Goal: Check status: Check status

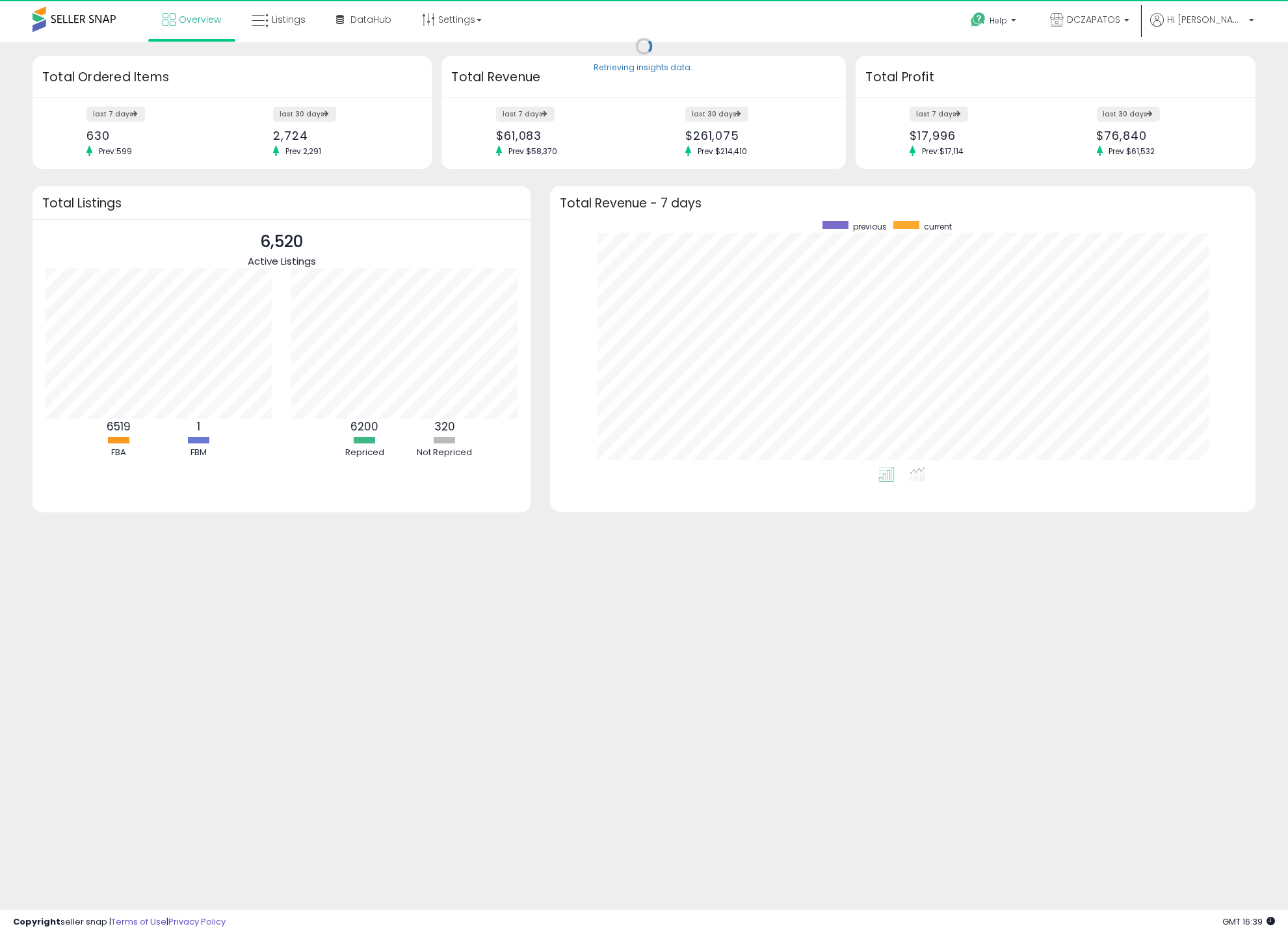
scroll to position [245, 680]
click at [272, 13] on link "Listings" at bounding box center [279, 20] width 74 height 39
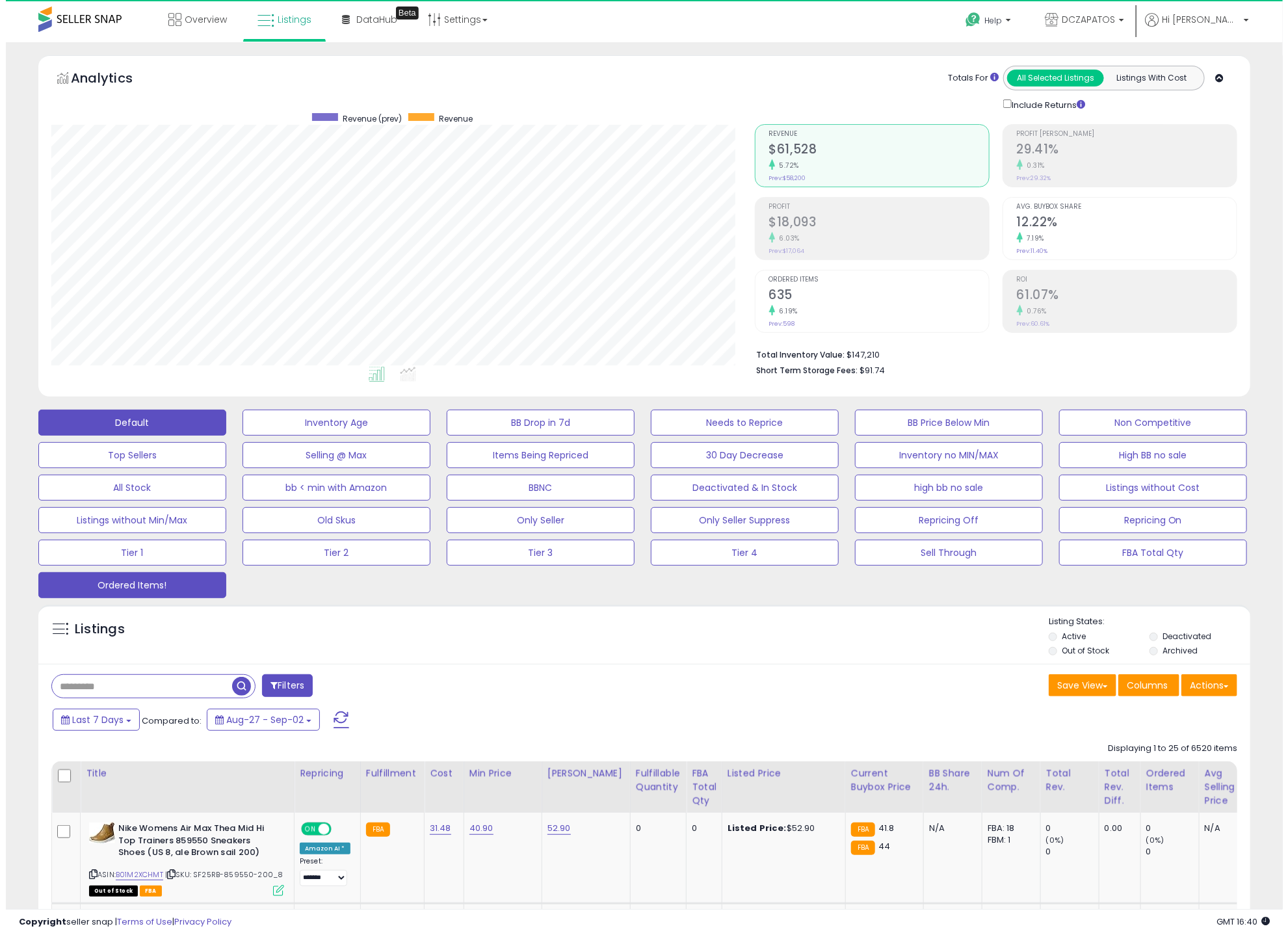
scroll to position [267, 703]
click at [135, 588] on button "Ordered Items!" at bounding box center [126, 585] width 188 height 26
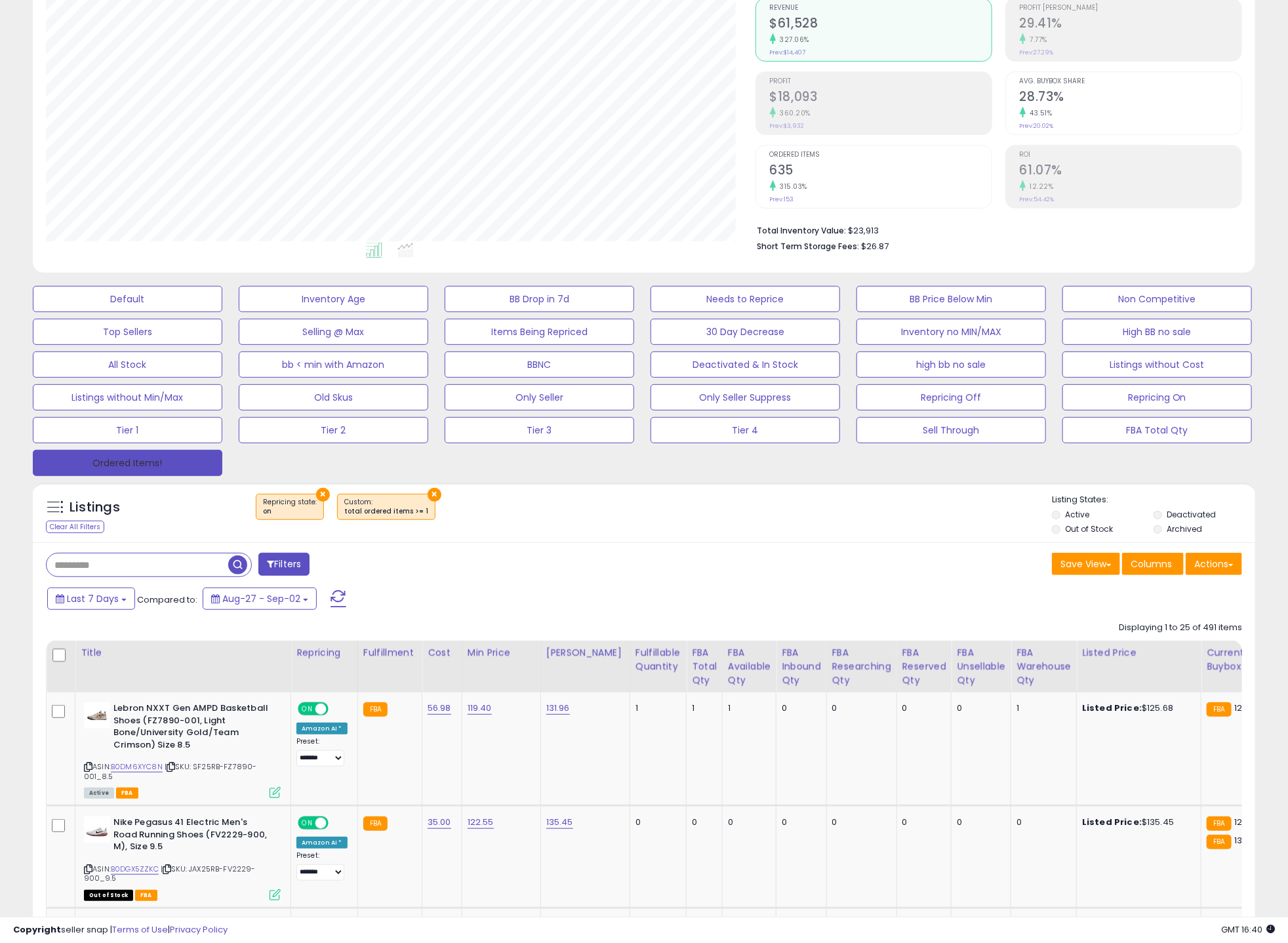
scroll to position [145, 0]
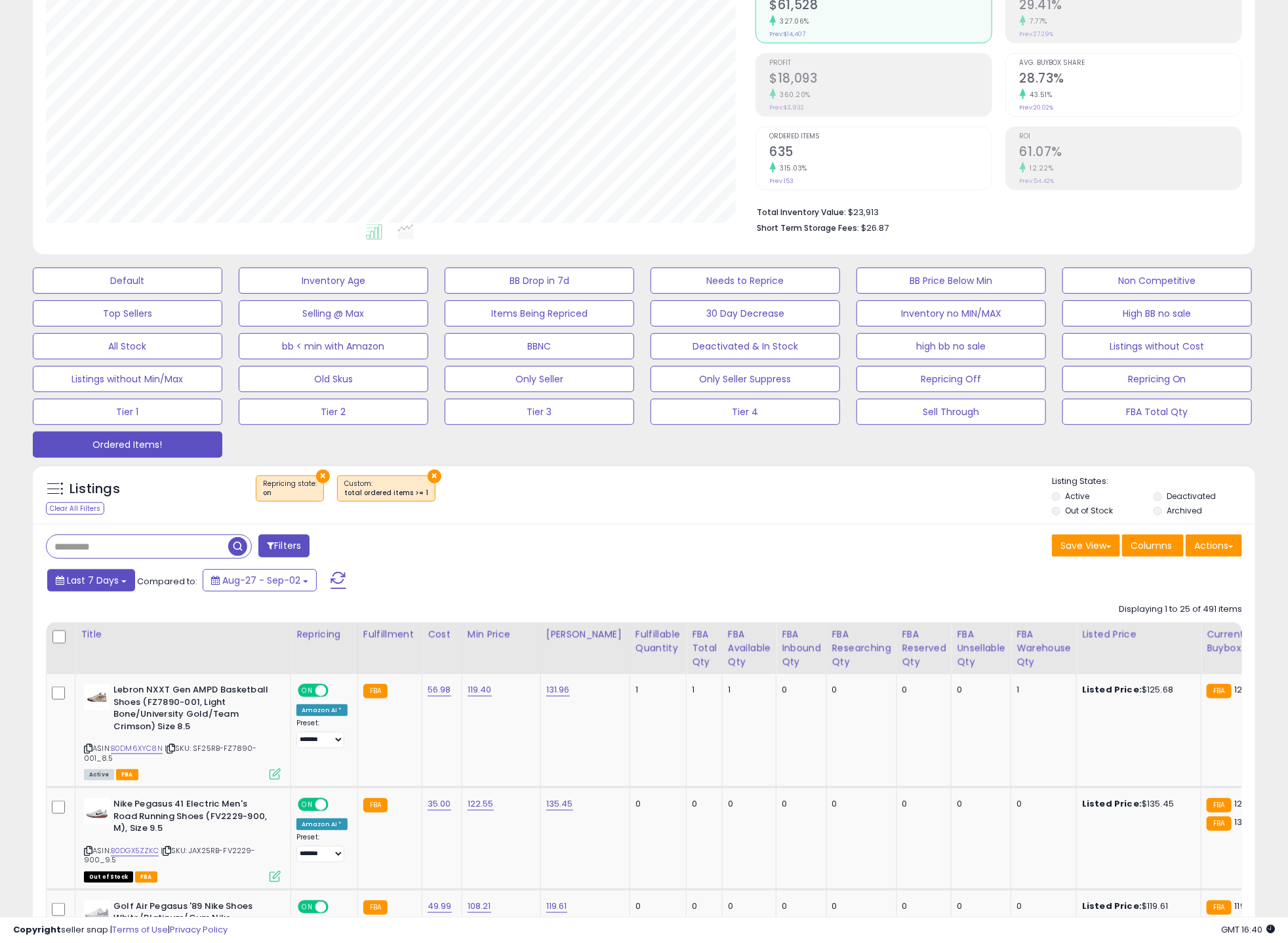
click at [103, 586] on span "Last 7 Days" at bounding box center [92, 579] width 52 height 13
click at [90, 699] on input "**********" at bounding box center [84, 701] width 48 height 20
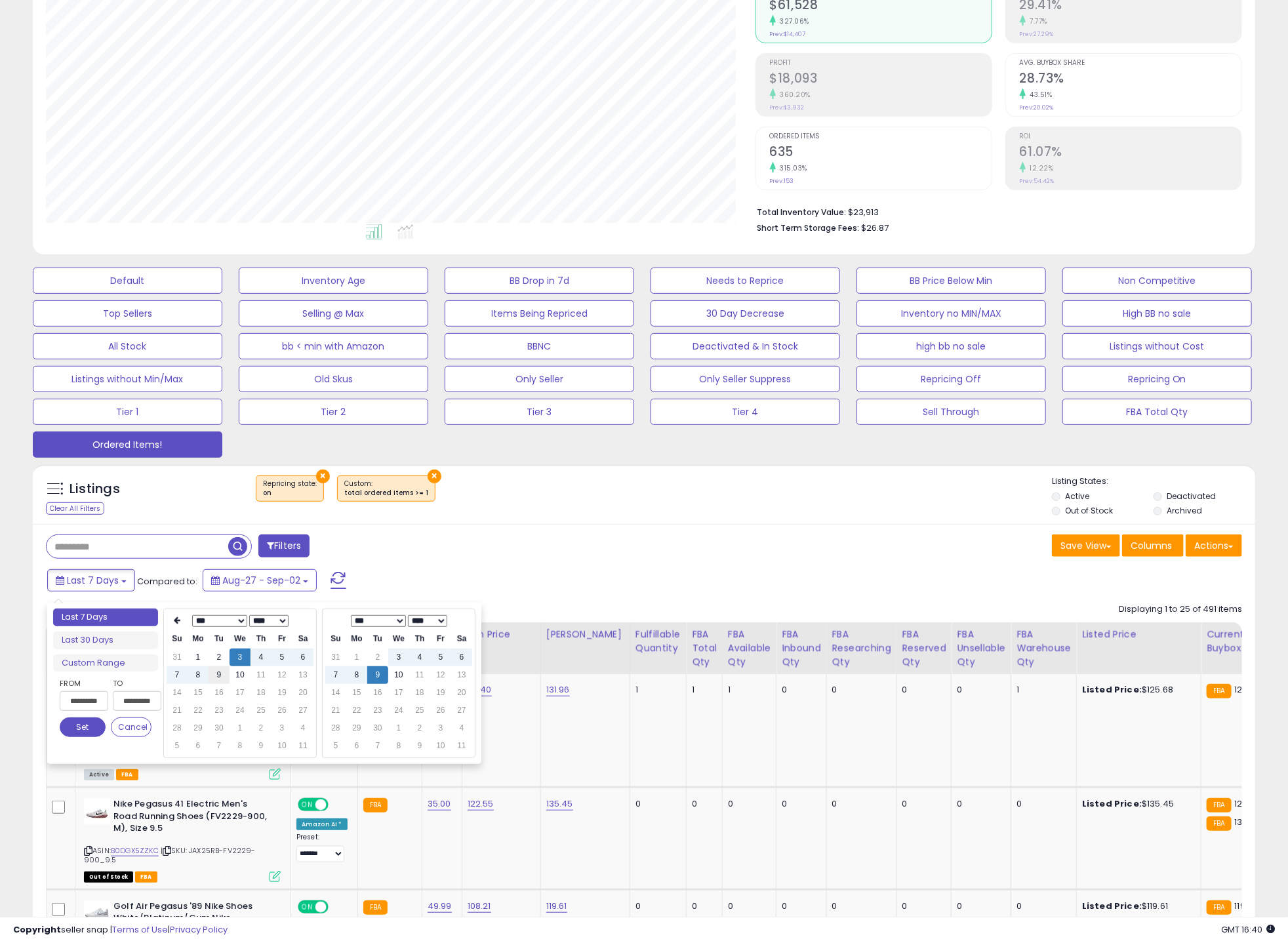
click at [224, 671] on td "9" at bounding box center [219, 674] width 21 height 17
type input "**********"
click at [89, 729] on button "Set" at bounding box center [83, 727] width 46 height 20
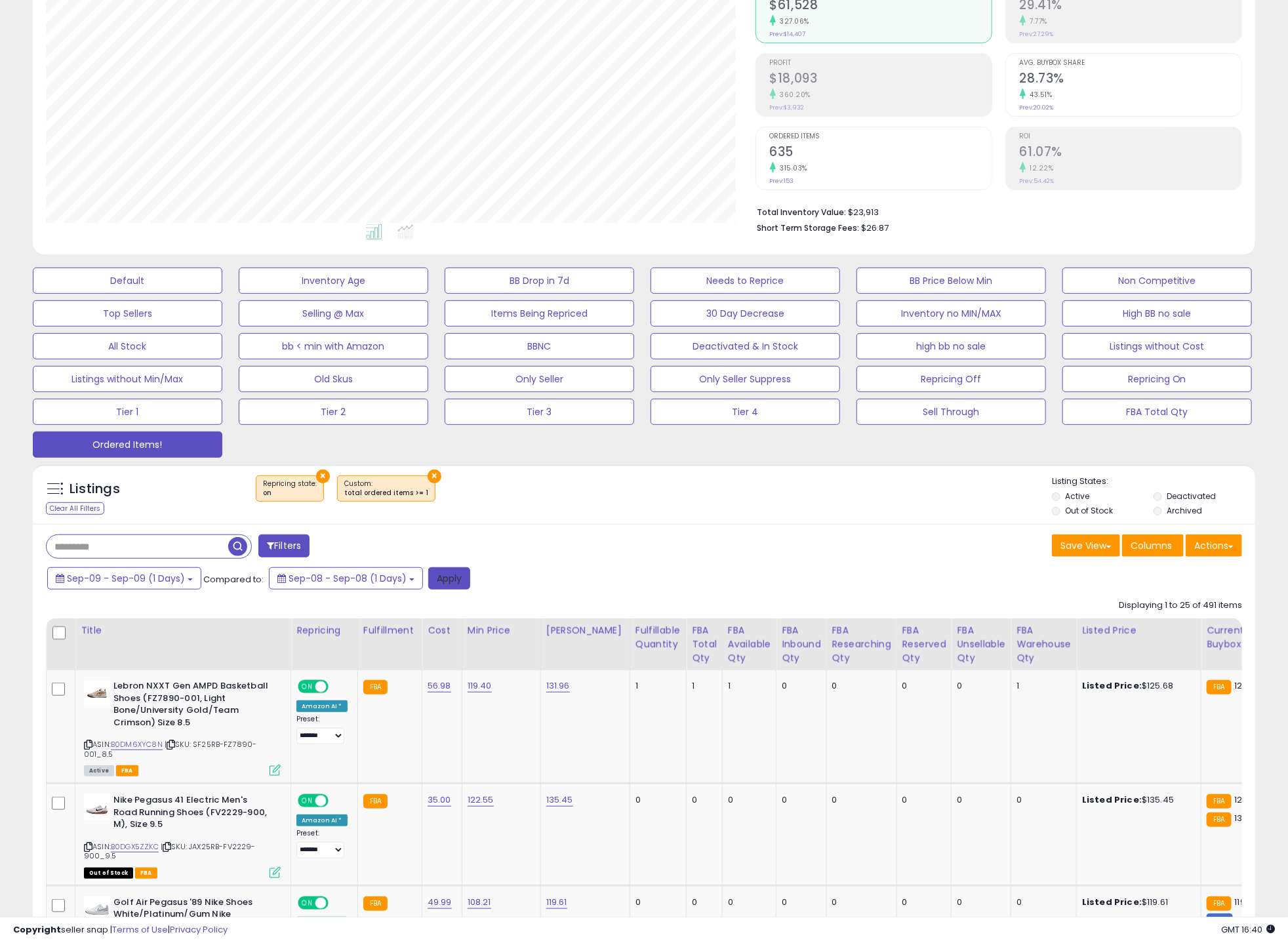
click at [434, 578] on button "Apply" at bounding box center [449, 578] width 42 height 22
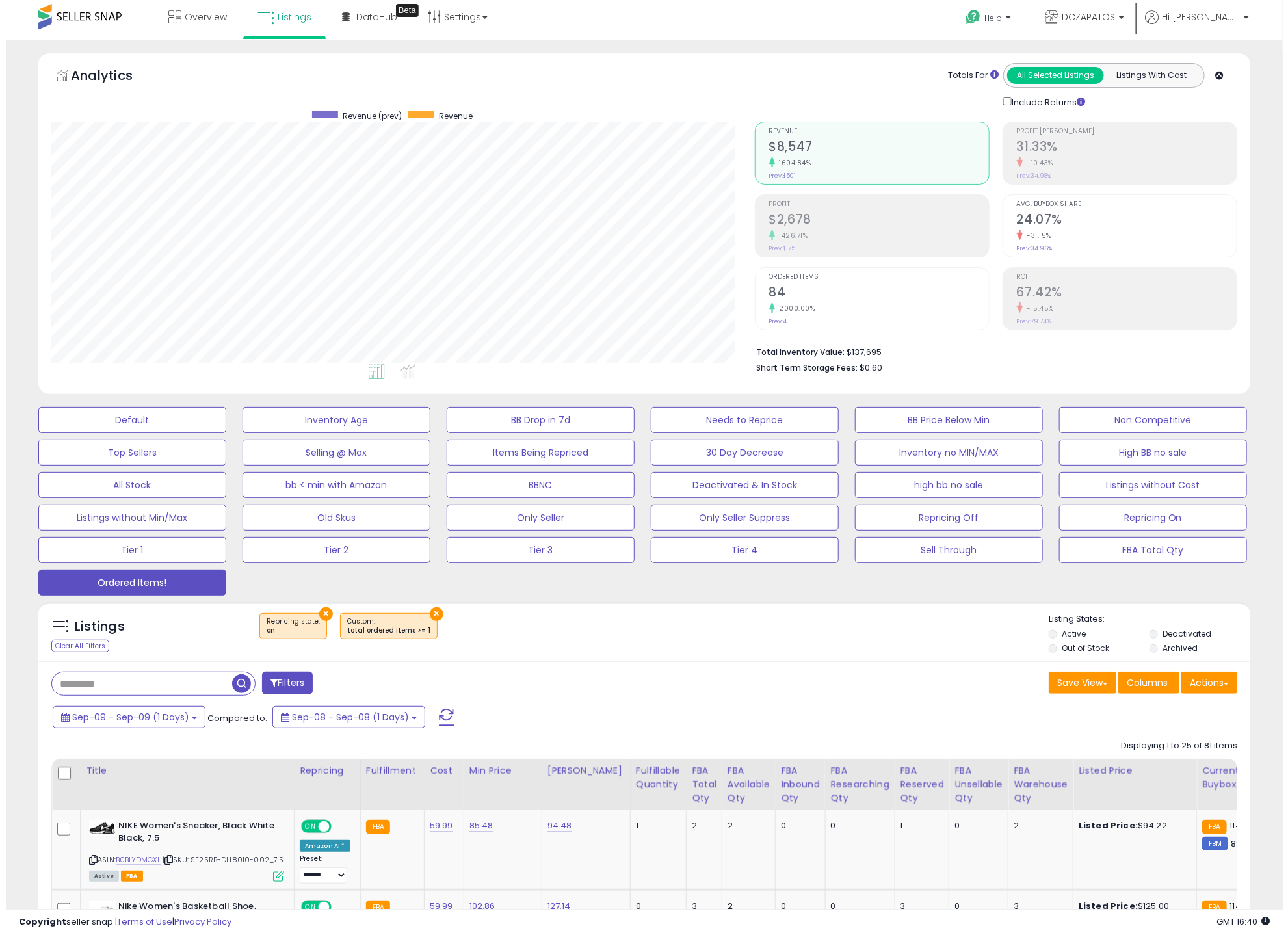
scroll to position [267, 703]
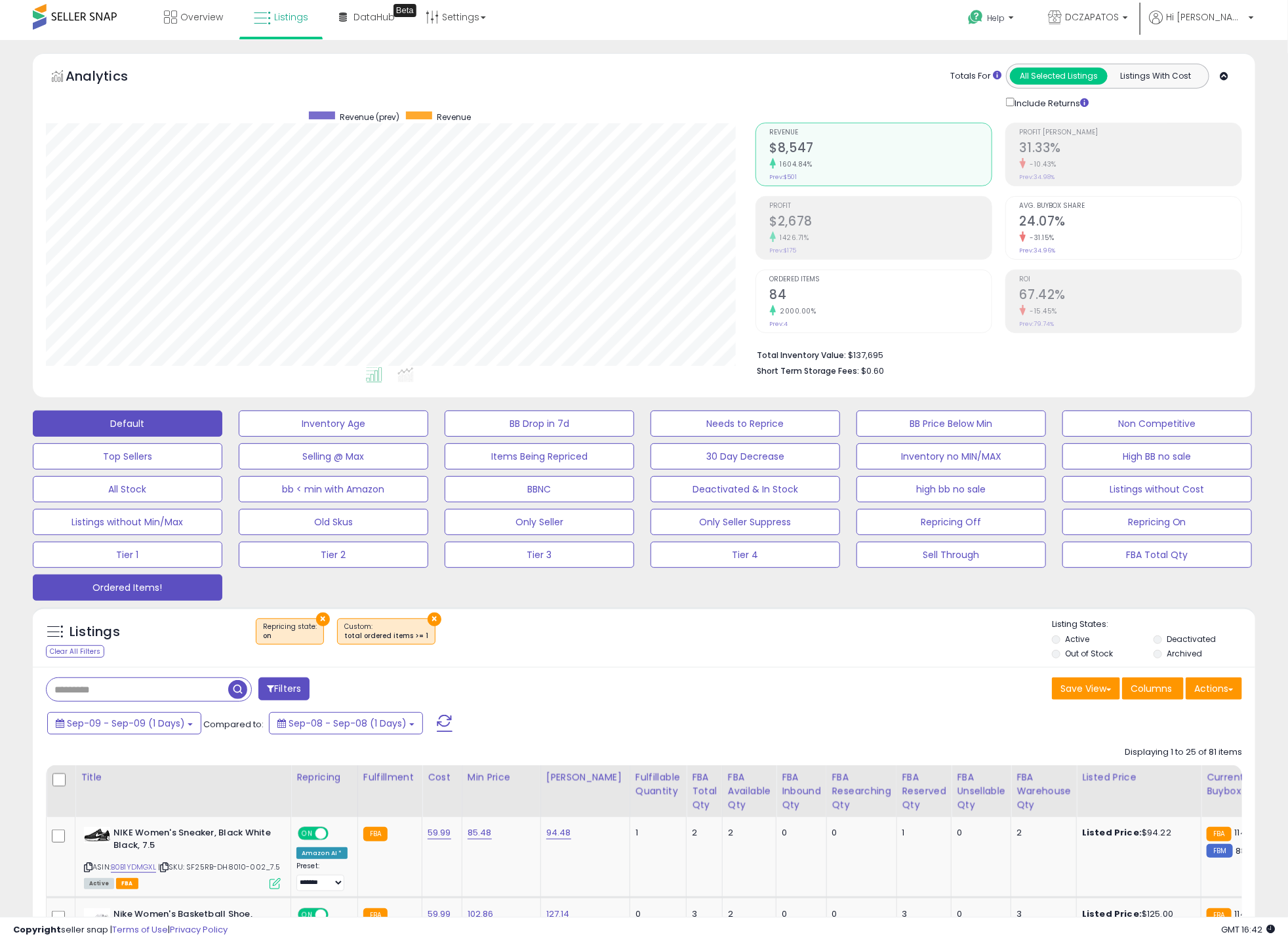
click at [115, 411] on button "Default" at bounding box center [127, 423] width 189 height 27
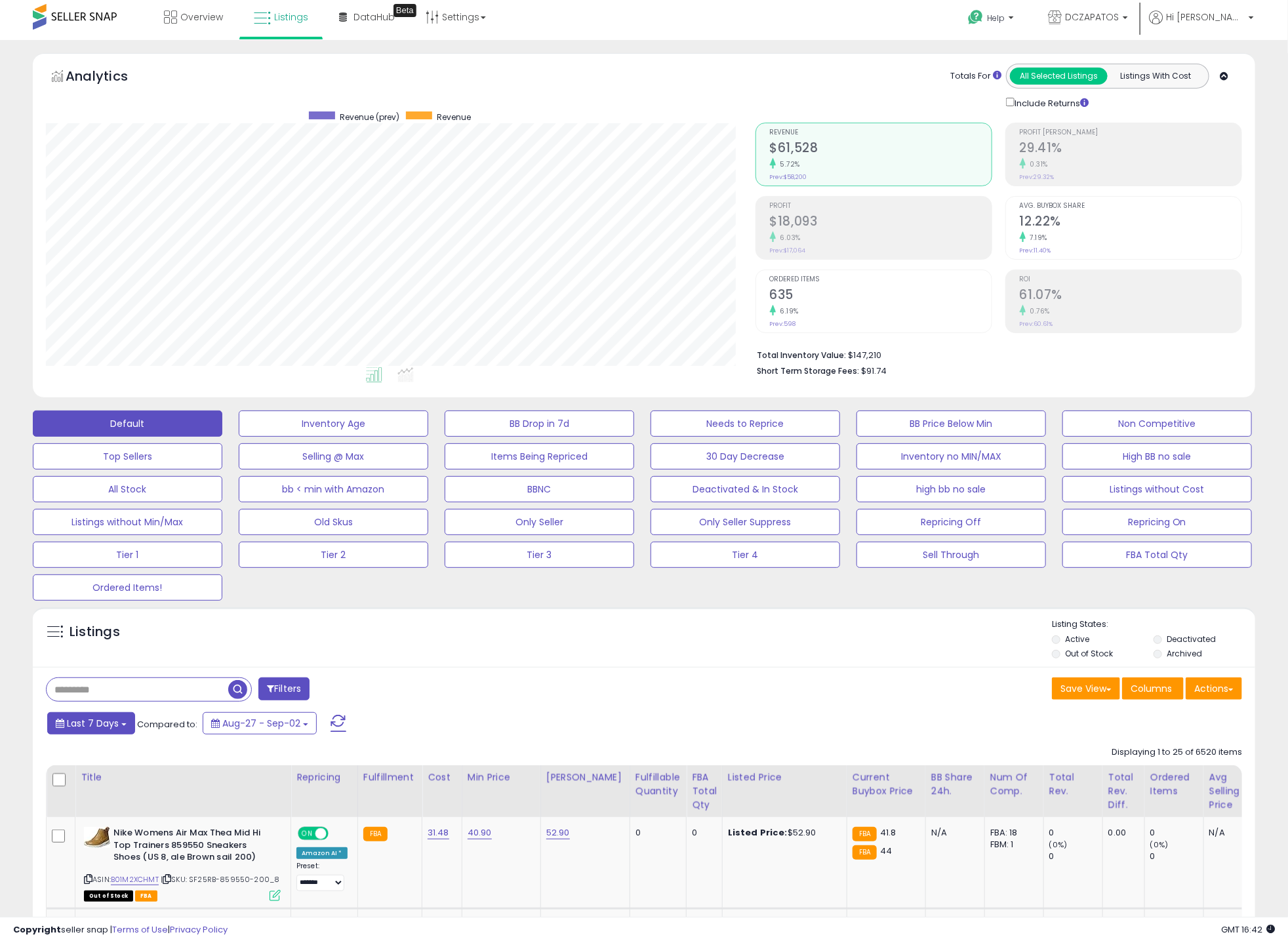
click at [98, 725] on span "Last 7 Days" at bounding box center [92, 723] width 52 height 13
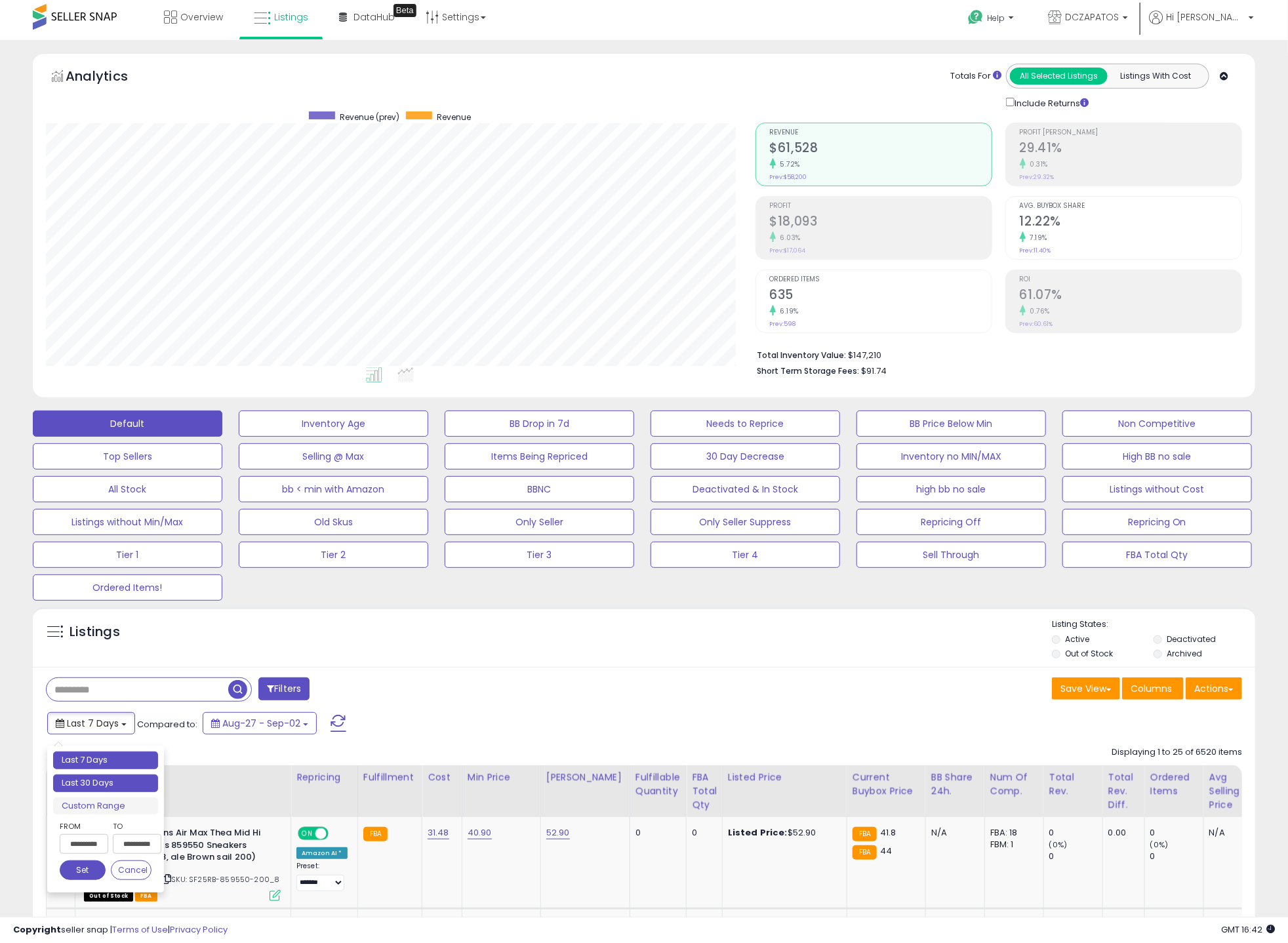
type input "**********"
click at [96, 782] on li "Last 30 Days" at bounding box center [105, 782] width 105 height 17
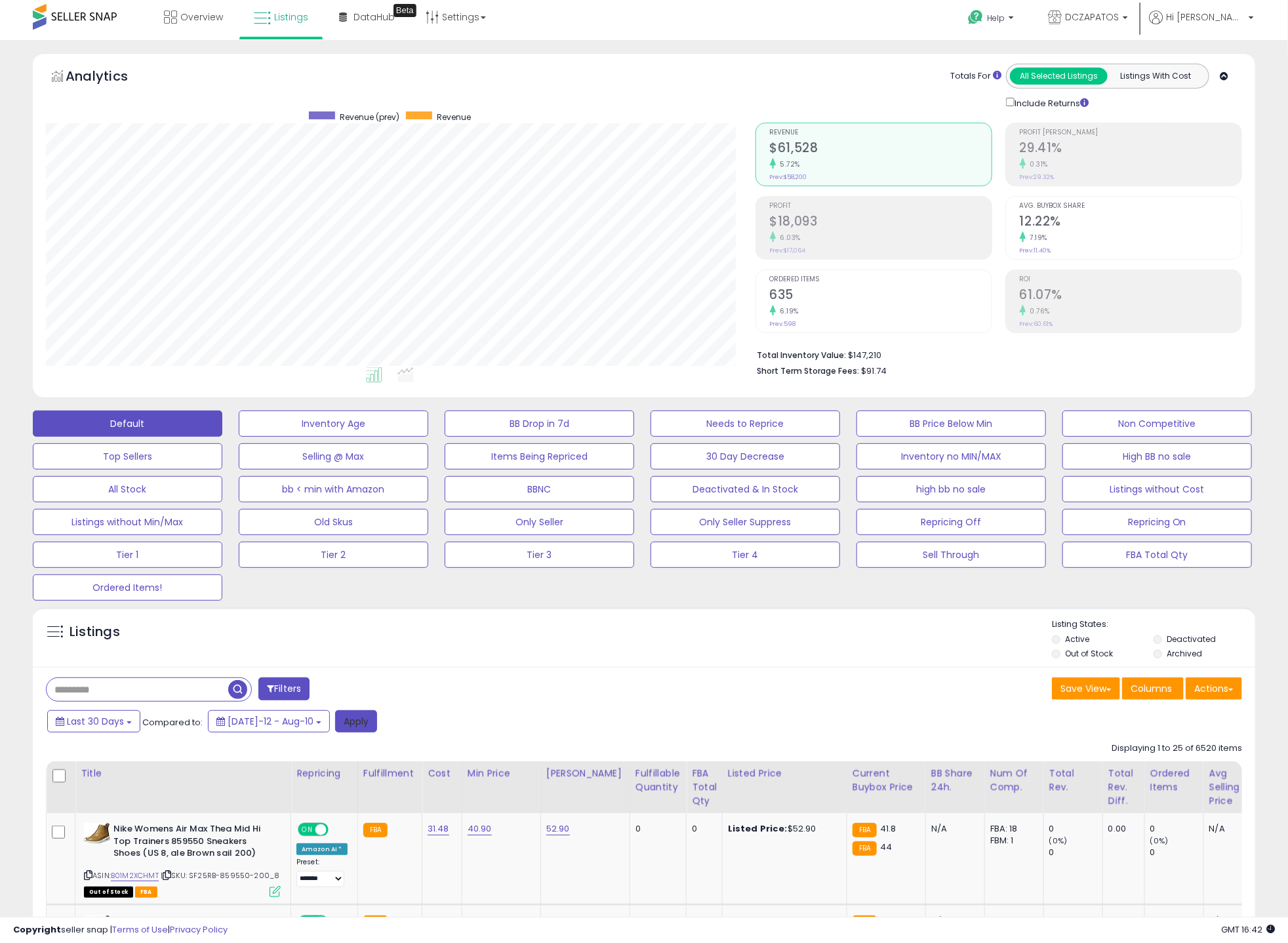
click at [345, 720] on button "Apply" at bounding box center [355, 720] width 42 height 22
